Goal: Information Seeking & Learning: Learn about a topic

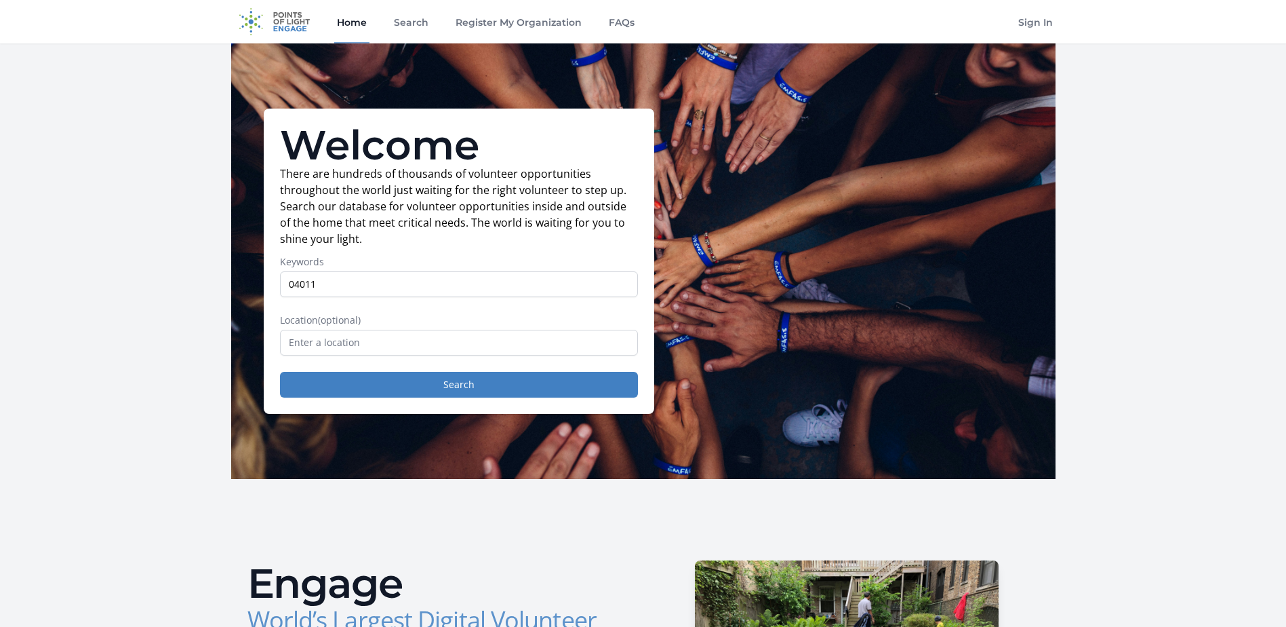
type input "04011"
click at [296, 315] on div "Welcome There are hundreds of thousands of volunteer opportunities throughout t…" at bounding box center [459, 260] width 391 height 305
drag, startPoint x: 296, startPoint y: 315, endPoint x: 336, endPoint y: 337, distance: 45.2
click at [336, 337] on input "text" at bounding box center [459, 343] width 358 height 26
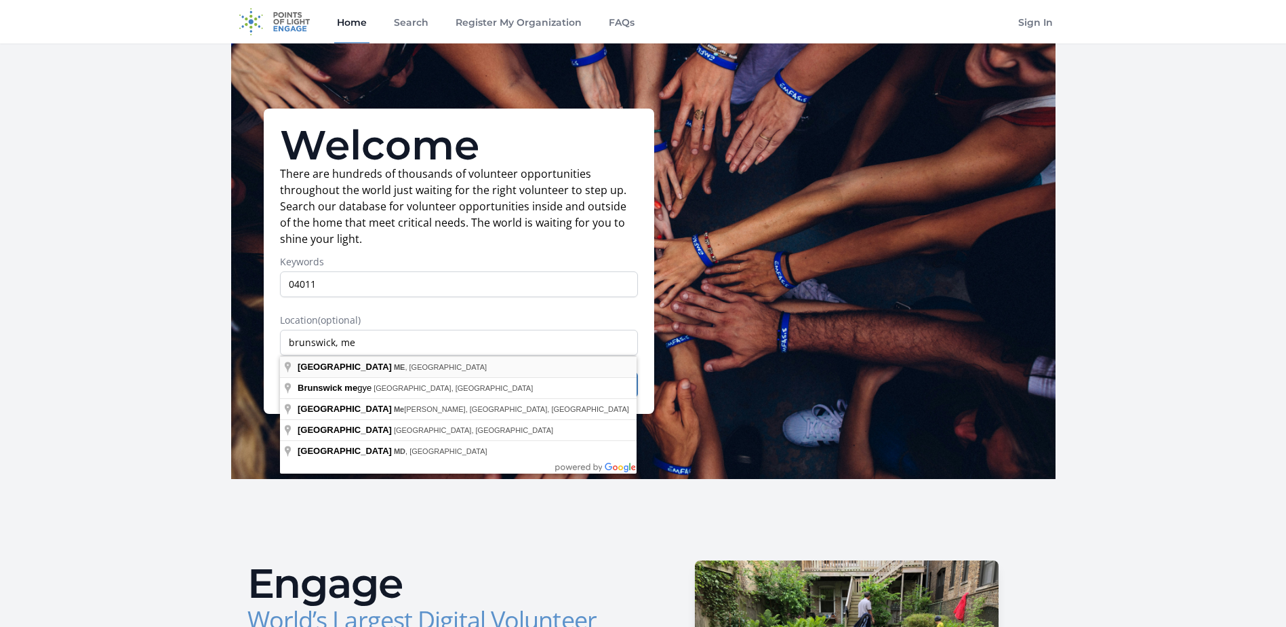
type input "Brunswick, ME, USA"
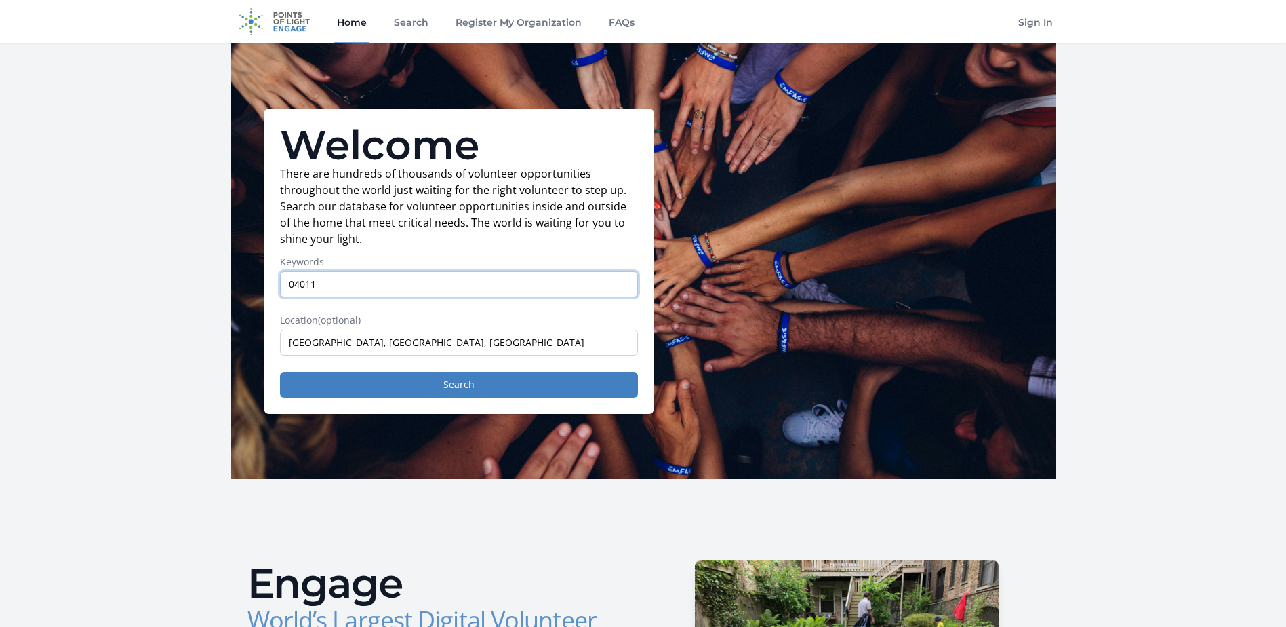
click at [348, 279] on input "04011" at bounding box center [459, 284] width 358 height 26
click at [346, 279] on input "04011" at bounding box center [459, 284] width 358 height 26
type input "04011"
click at [280, 372] on button "Search" at bounding box center [459, 385] width 358 height 26
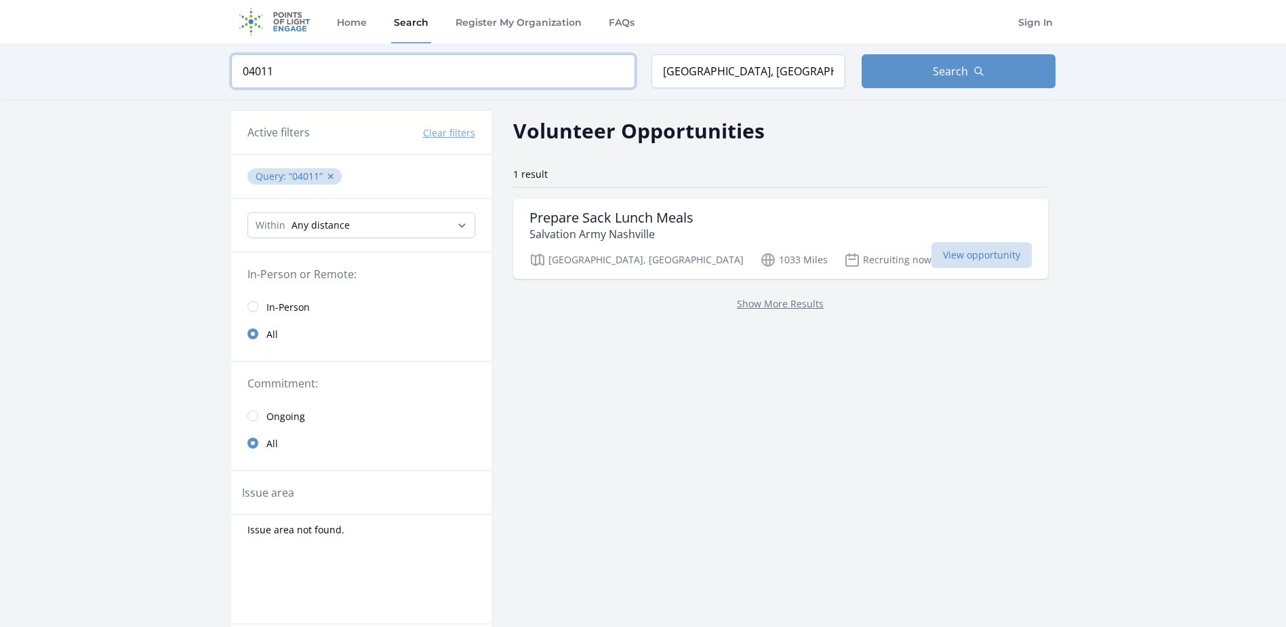
click at [319, 69] on input "04011" at bounding box center [433, 71] width 404 height 34
click at [618, 71] on input "04011" at bounding box center [433, 71] width 404 height 34
click at [616, 71] on input "search" at bounding box center [433, 71] width 404 height 34
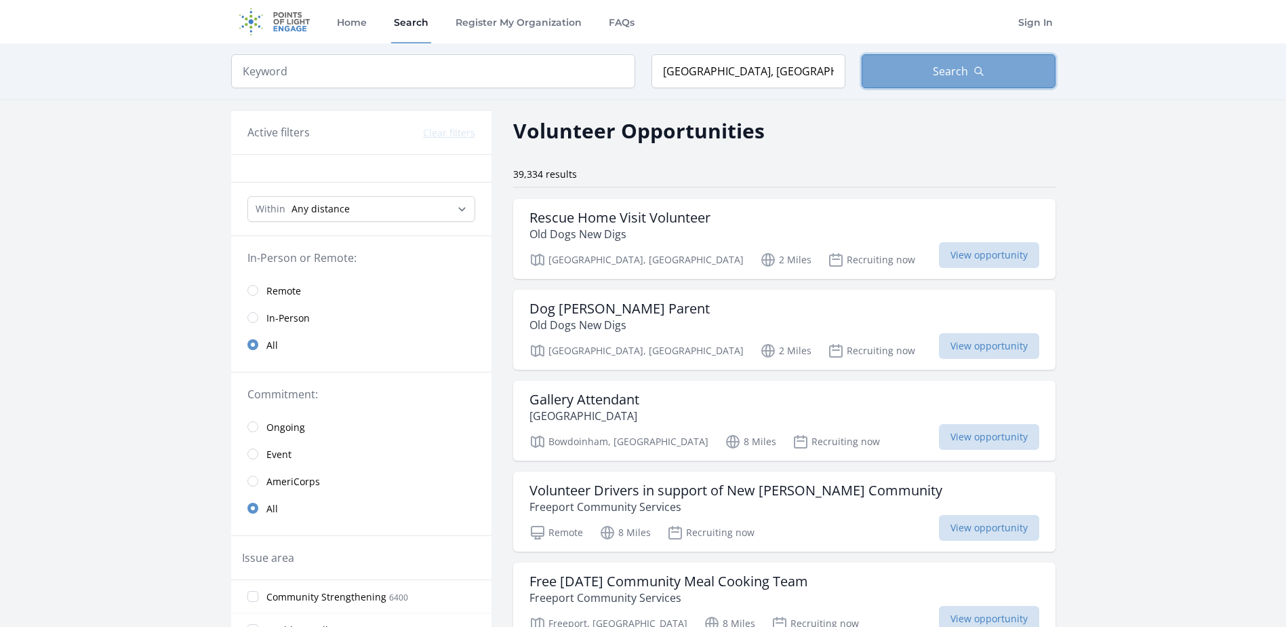
click at [932, 73] on button "Search" at bounding box center [959, 71] width 194 height 34
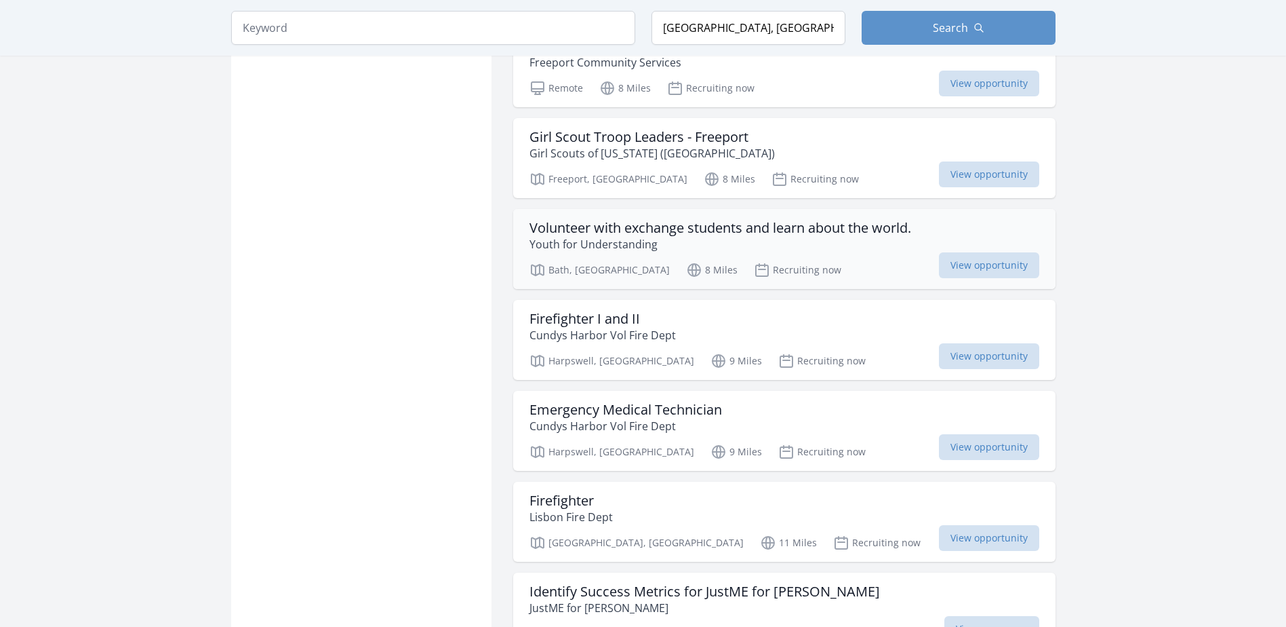
scroll to position [1424, 0]
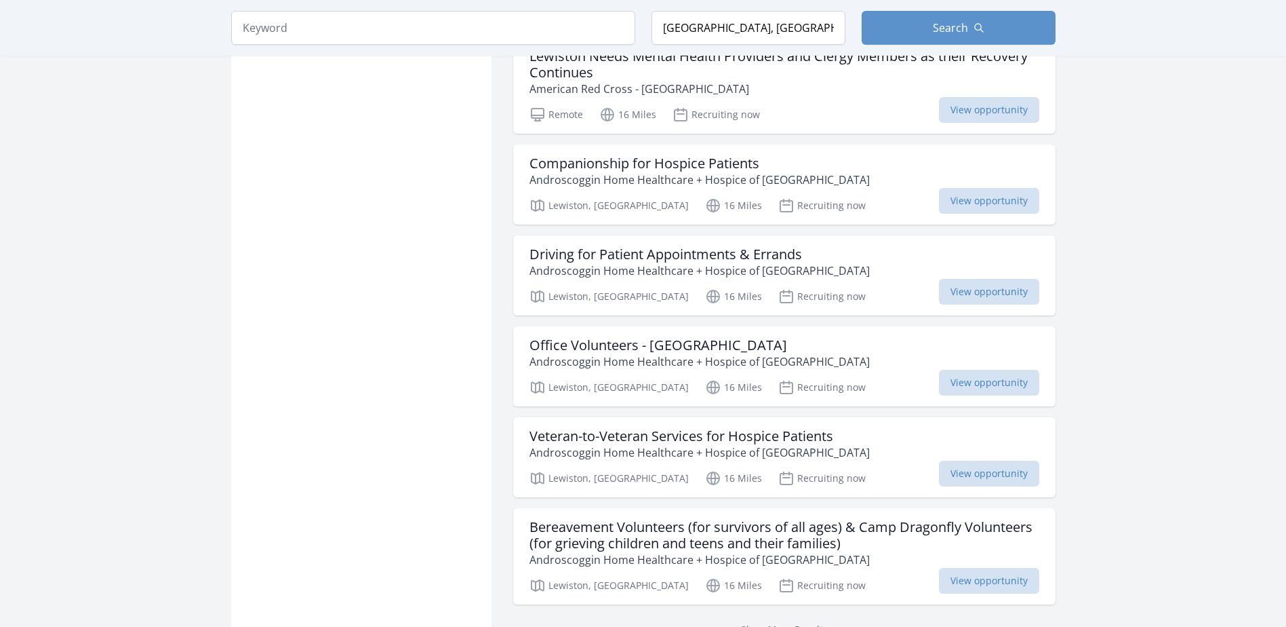
scroll to position [3390, 0]
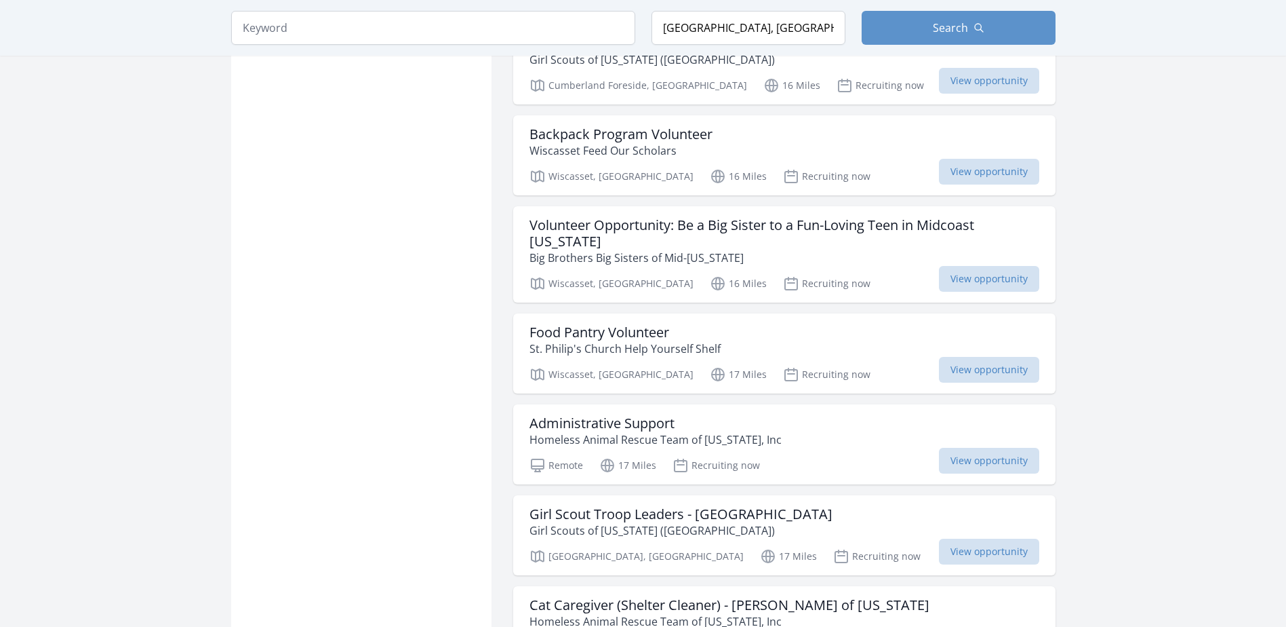
scroll to position [4950, 0]
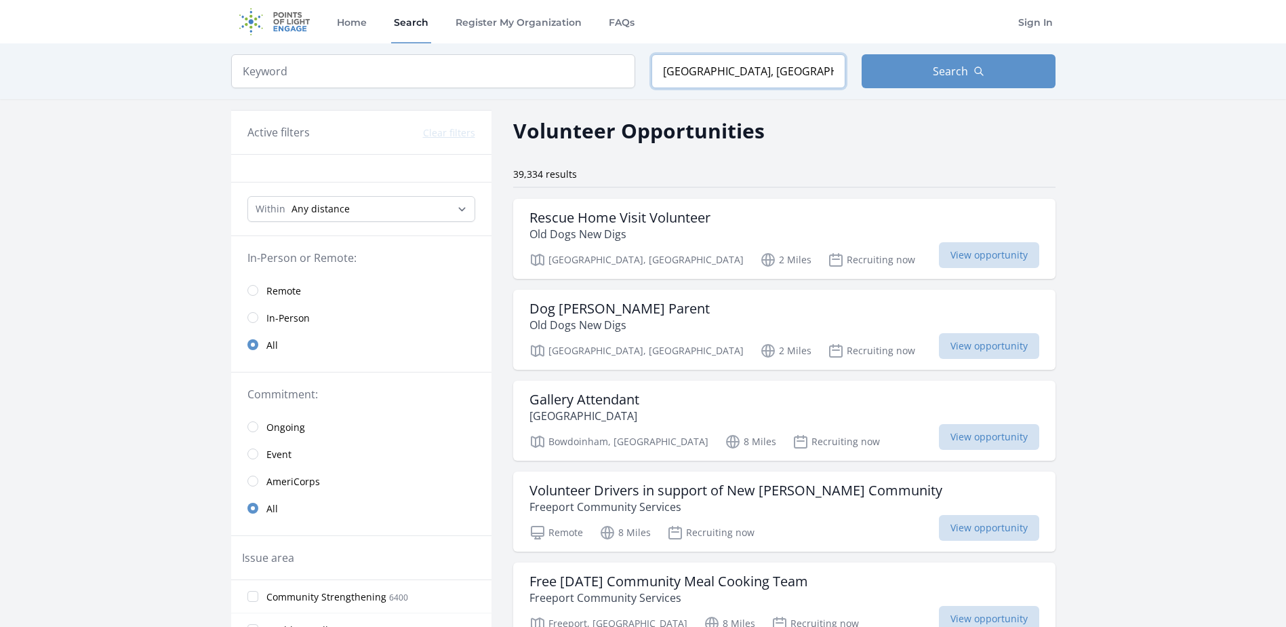
click at [716, 72] on input "Brunswick, ME, USA" at bounding box center [749, 71] width 194 height 34
click at [717, 72] on input "Brunswick, ME, USA" at bounding box center [749, 71] width 194 height 34
click at [712, 72] on input "Brunswick, ME, USA" at bounding box center [749, 71] width 194 height 34
type input "Portland, ME, USA"
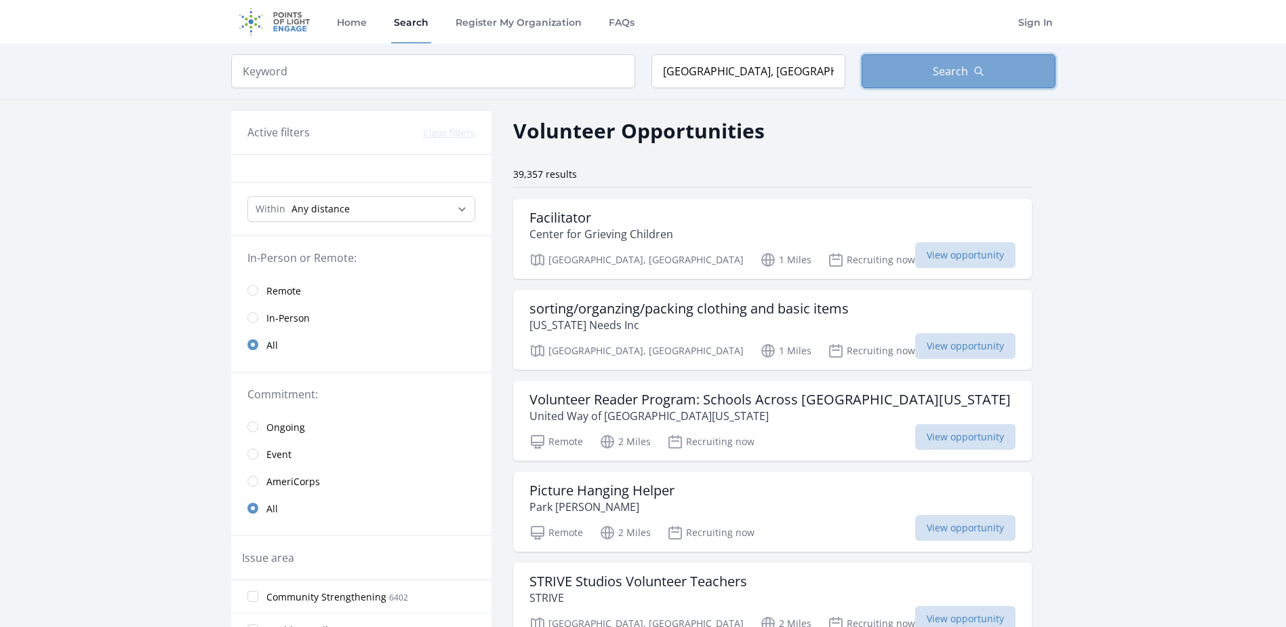
click at [973, 87] on button "Search" at bounding box center [959, 71] width 194 height 34
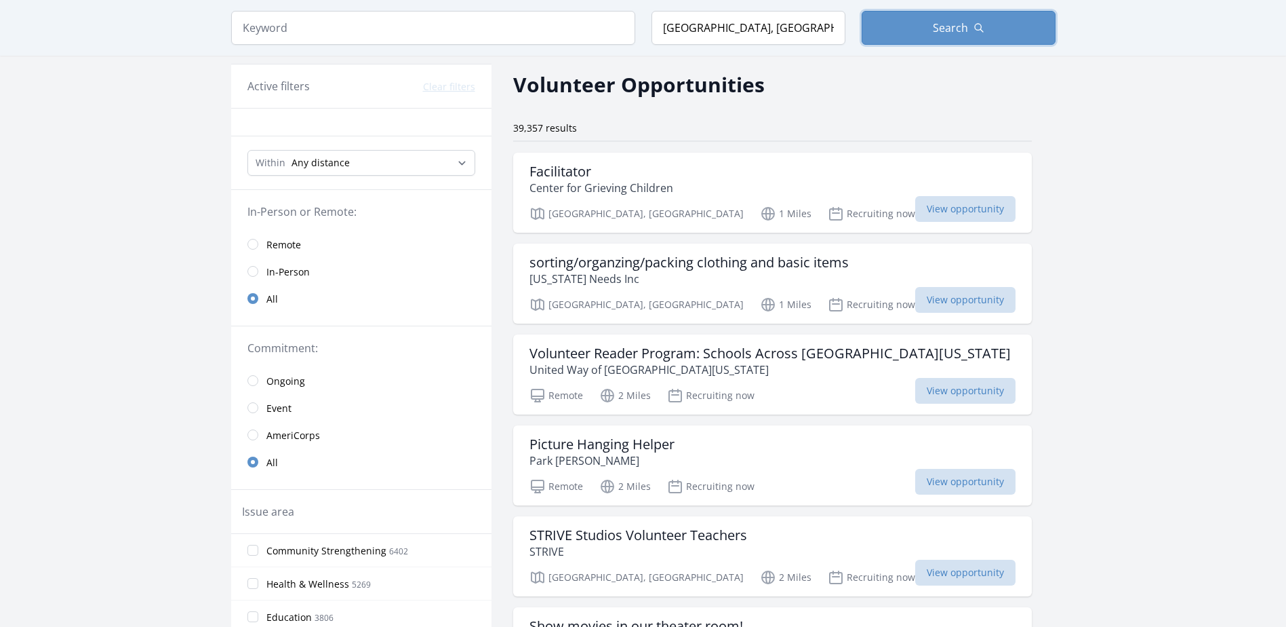
scroll to position [68, 0]
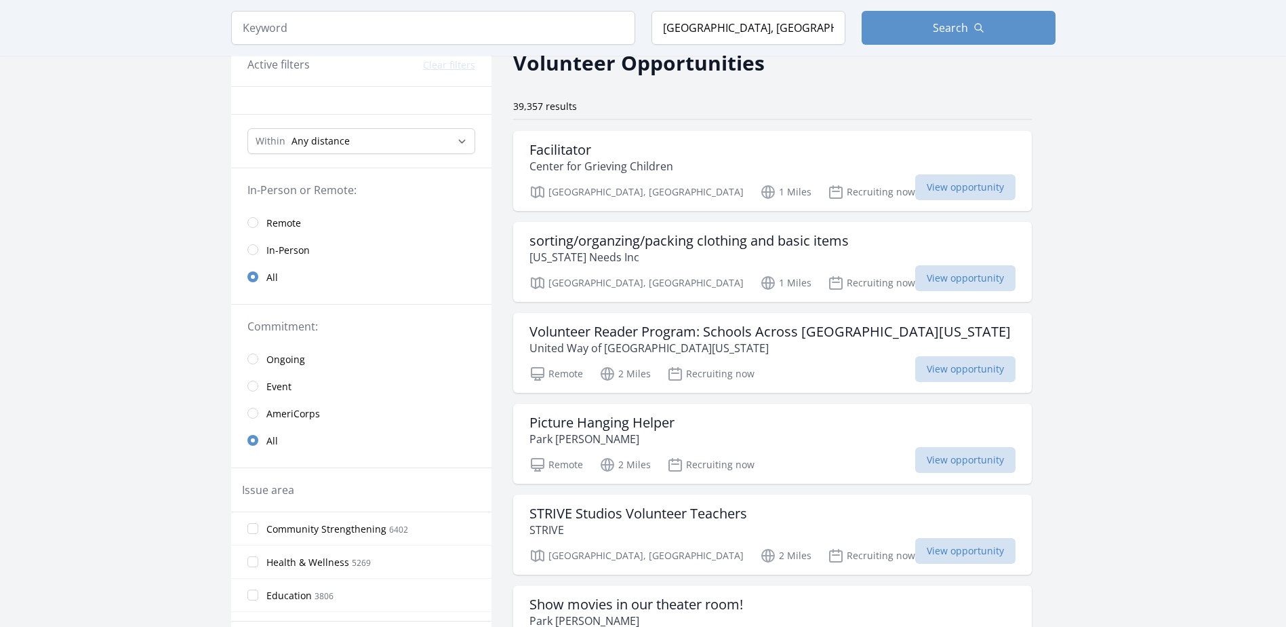
click at [290, 252] on span "In-Person" at bounding box center [287, 250] width 43 height 14
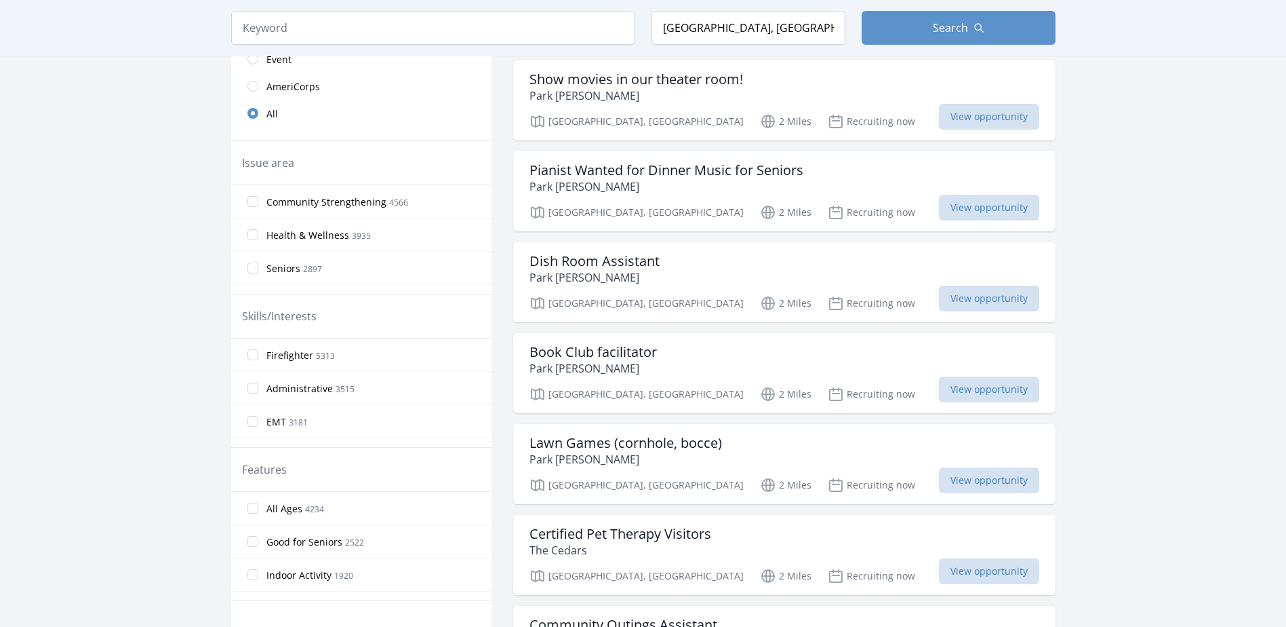
scroll to position [407, 0]
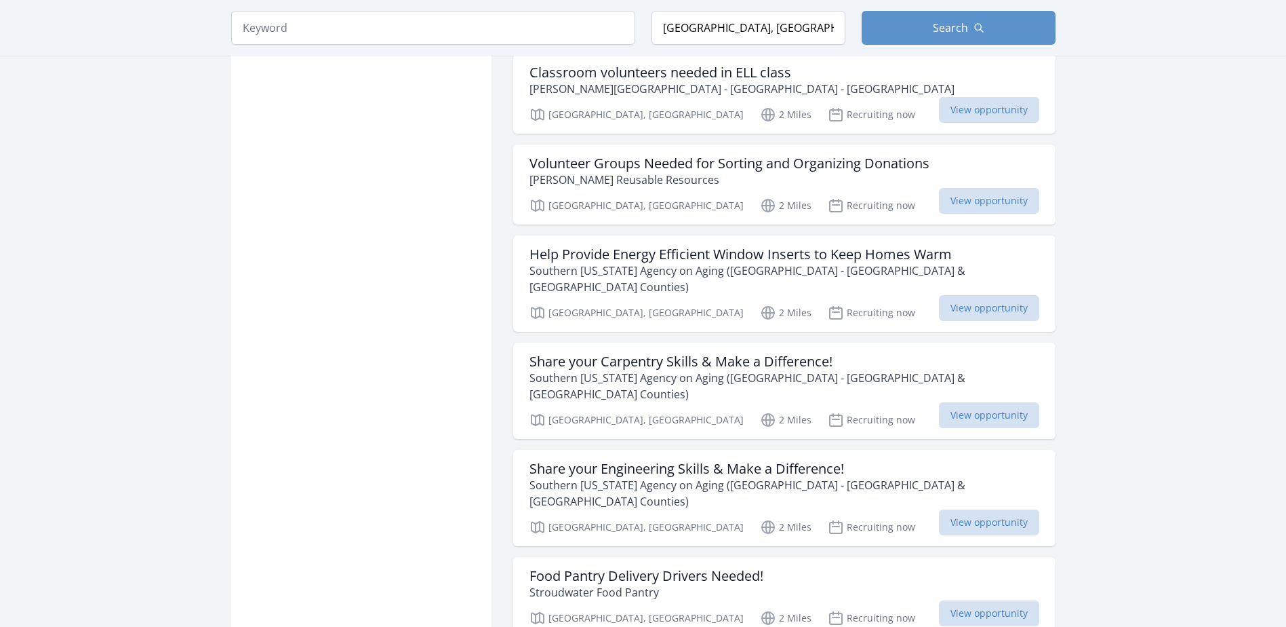
scroll to position [2780, 0]
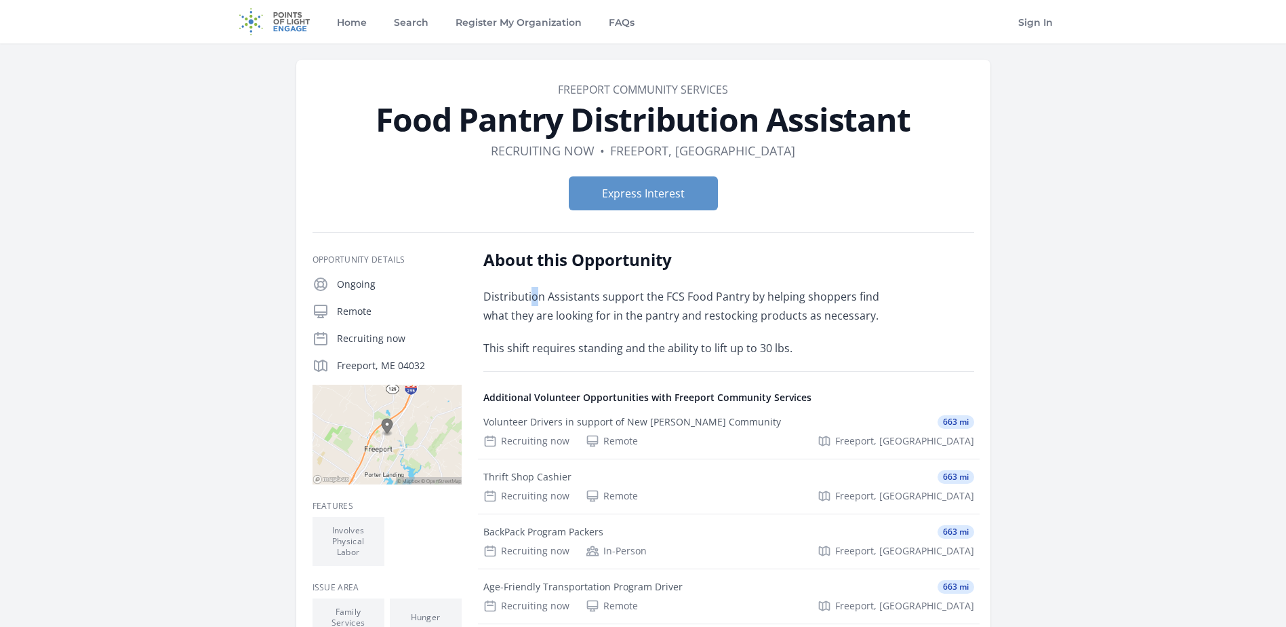
click at [535, 303] on p "Distribution Assistants support the FCS Food Pantry by helping shoppers find wh…" at bounding box center [681, 306] width 397 height 38
click at [819, 298] on p "Distribution Assistants support the FCS Food Pantry by helping shoppers find wh…" at bounding box center [681, 306] width 397 height 38
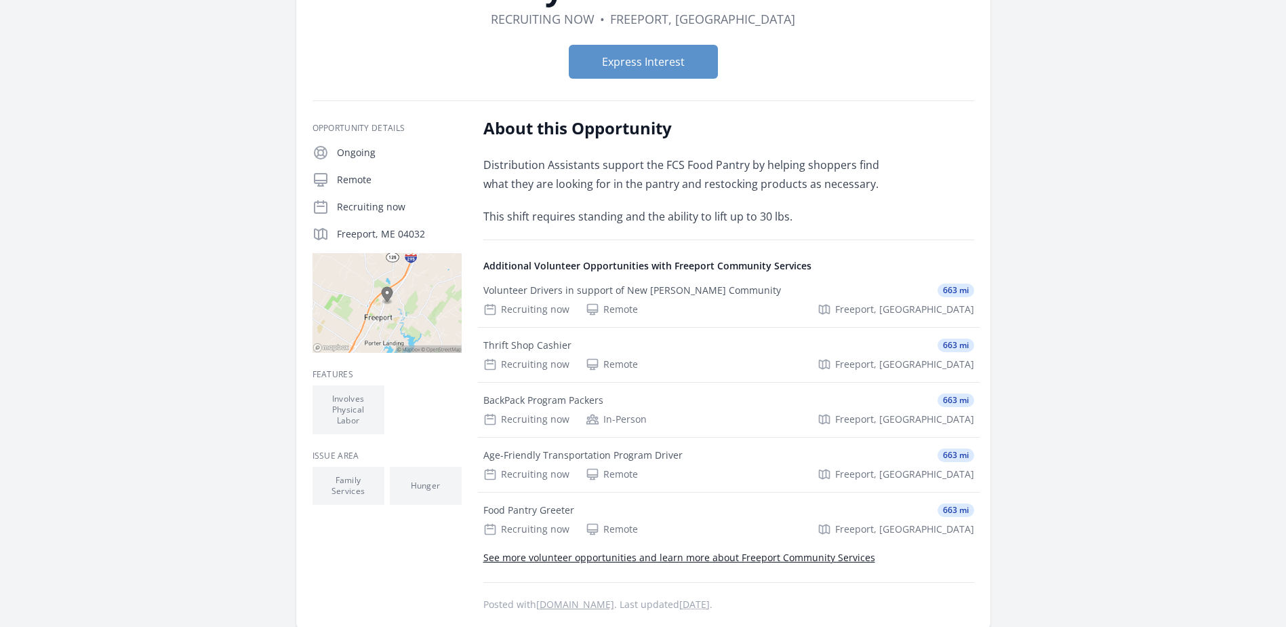
scroll to position [271, 0]
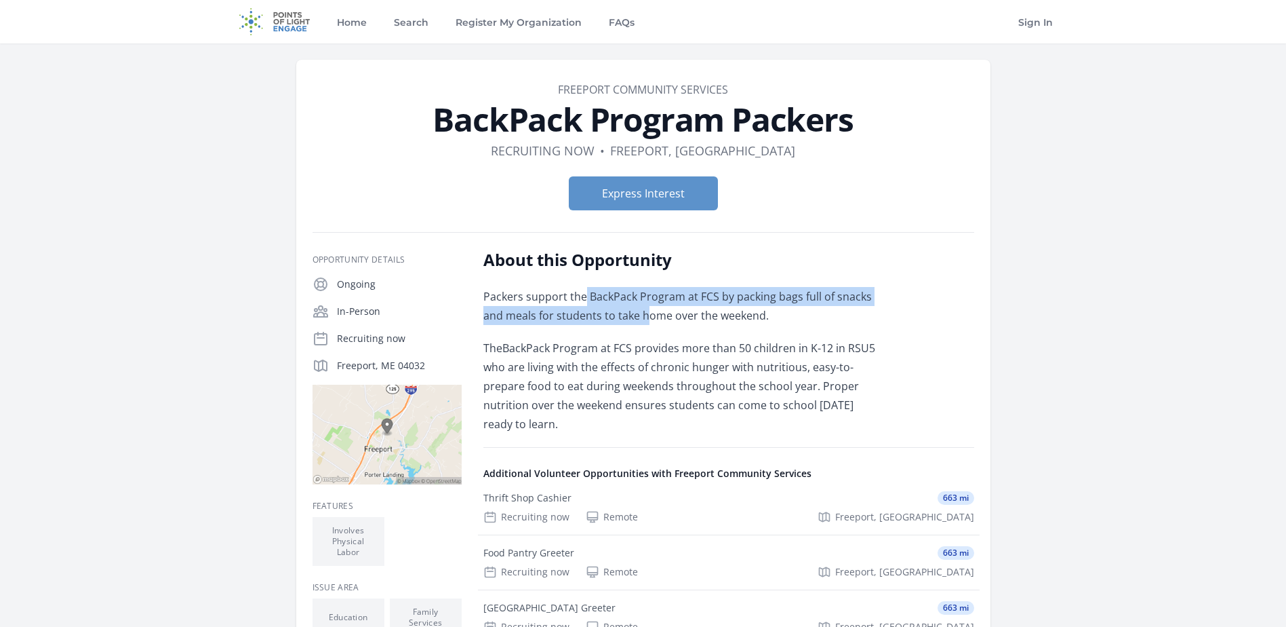
drag, startPoint x: 582, startPoint y: 294, endPoint x: 650, endPoint y: 322, distance: 72.7
click at [650, 322] on p "Packers support the BackPack Program at FCS by packing bags full of snacks and …" at bounding box center [681, 306] width 397 height 38
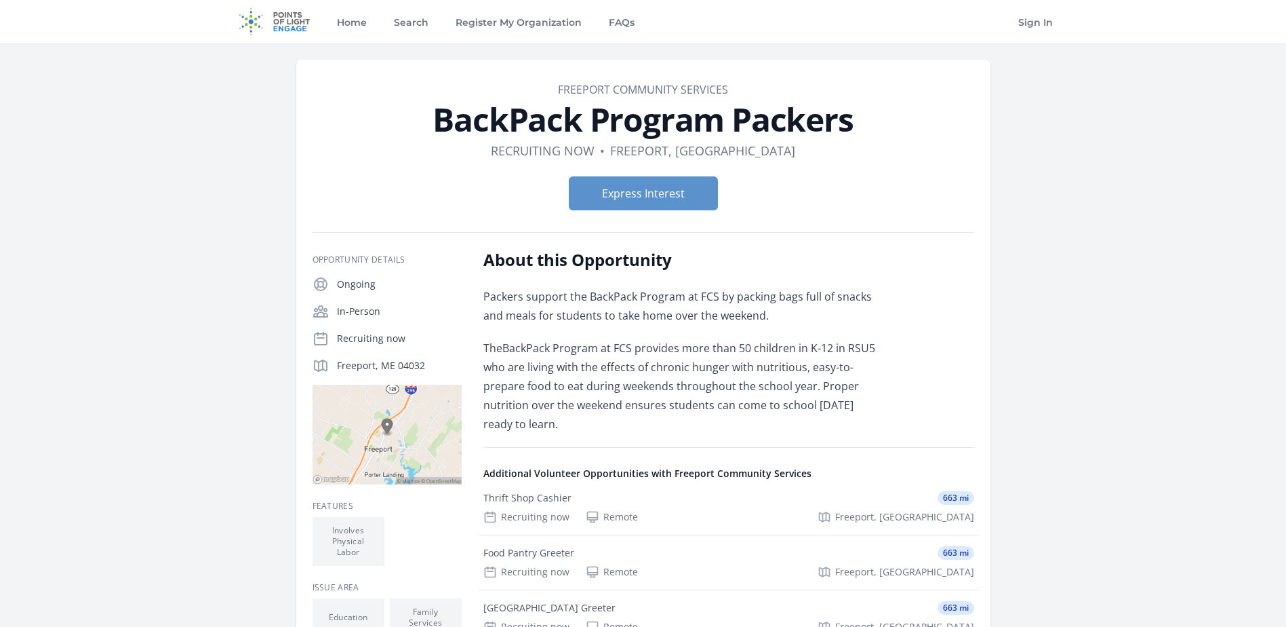
drag, startPoint x: 650, startPoint y: 322, endPoint x: 611, endPoint y: 389, distance: 77.5
click at [611, 389] on p "TheBackPack Program at FCS provides more than 50 children in K-12 in RSU5 who a…" at bounding box center [681, 385] width 397 height 95
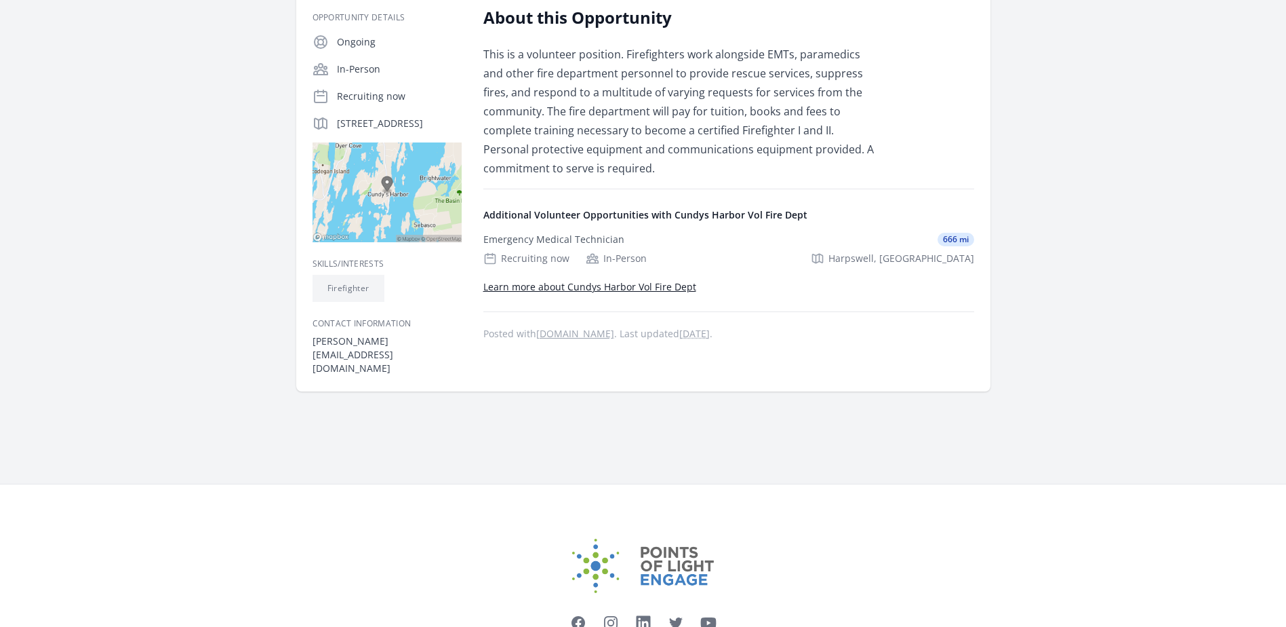
scroll to position [60, 0]
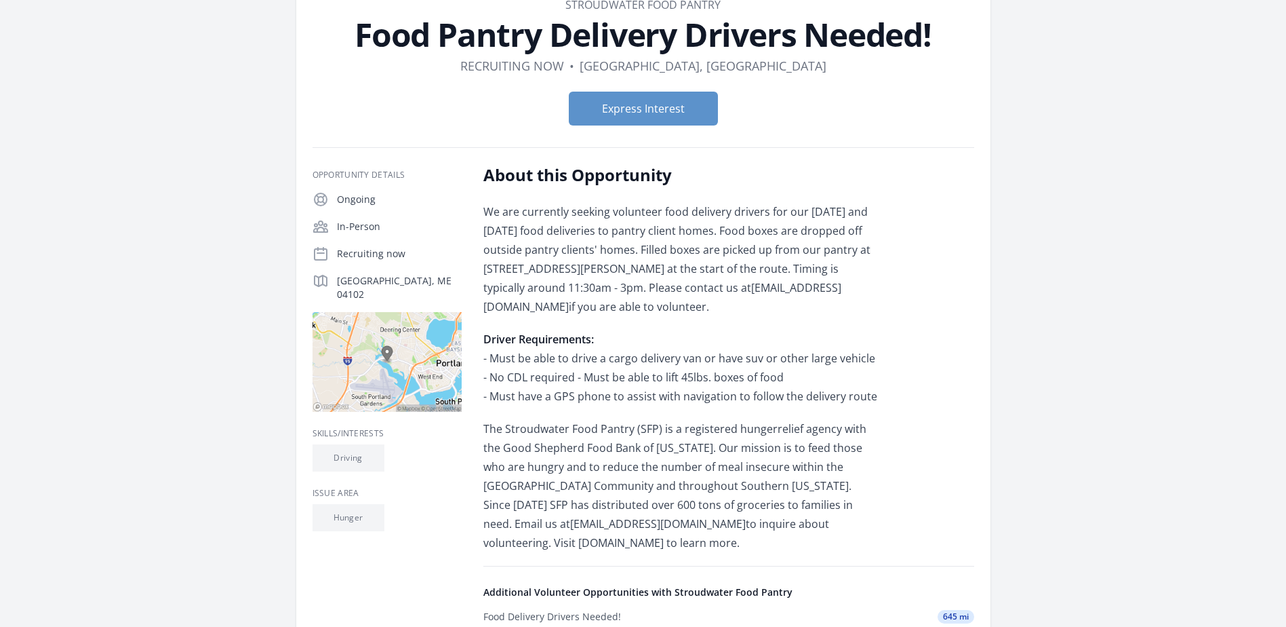
scroll to position [407, 0]
